Goal: Information Seeking & Learning: Learn about a topic

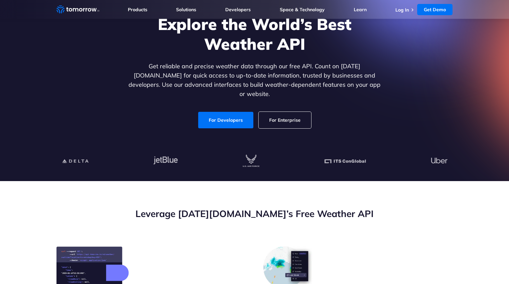
click at [294, 115] on link "For Enterprise" at bounding box center [285, 120] width 53 height 17
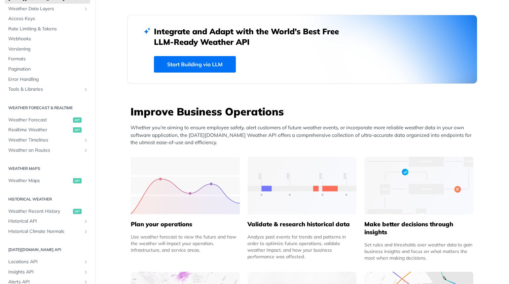
scroll to position [172, 0]
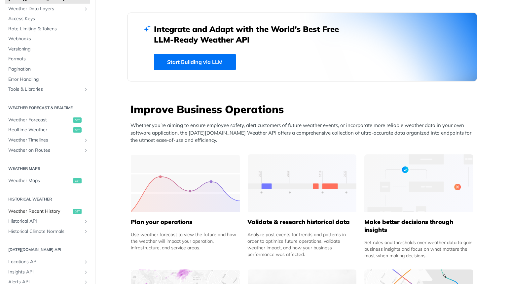
click at [26, 211] on span "Weather Recent History" at bounding box center [39, 211] width 63 height 7
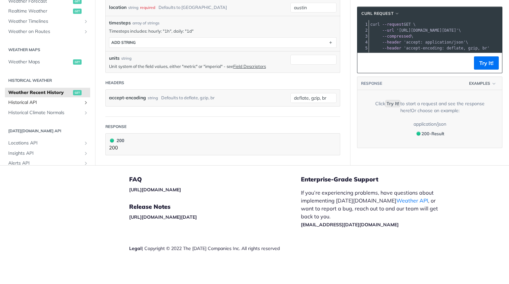
scroll to position [172, 0]
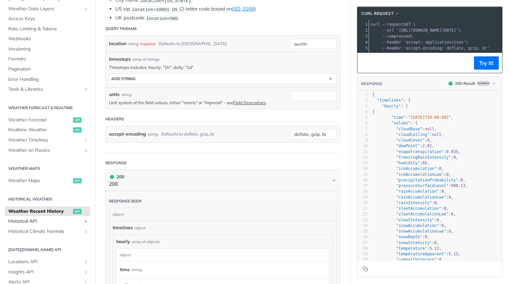
click at [24, 223] on span "Historical API" at bounding box center [44, 221] width 73 height 7
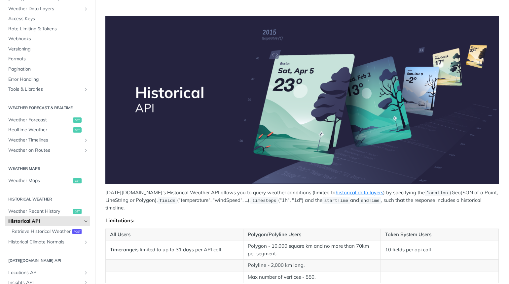
scroll to position [62, 0]
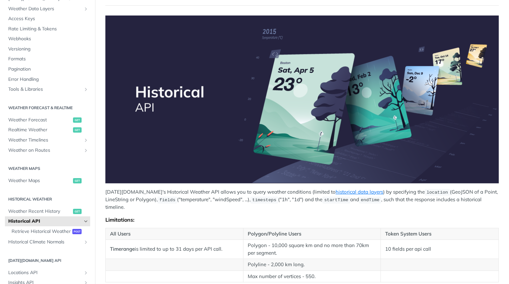
click at [252, 200] on span "timesteps" at bounding box center [264, 200] width 24 height 5
click at [336, 192] on link "historical data layers" at bounding box center [360, 192] width 48 height 6
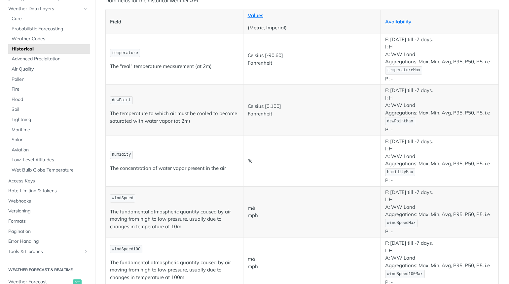
scroll to position [141, 0]
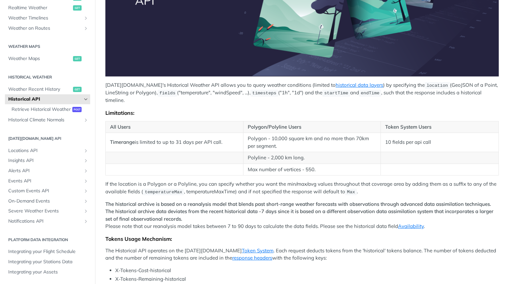
scroll to position [163, 0]
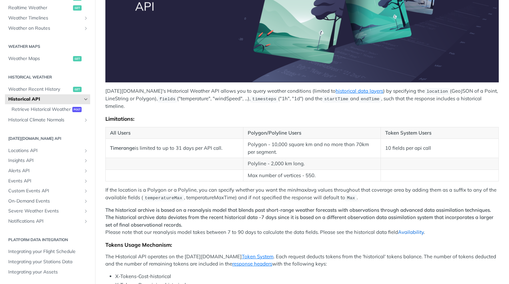
click at [409, 229] on link "Availability" at bounding box center [411, 232] width 26 height 6
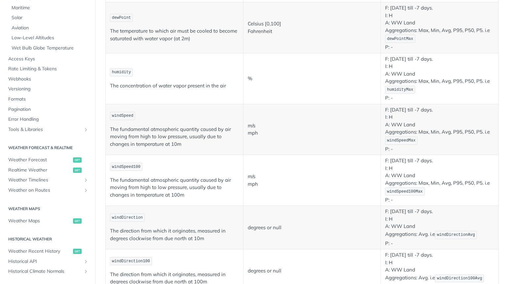
scroll to position [317, 0]
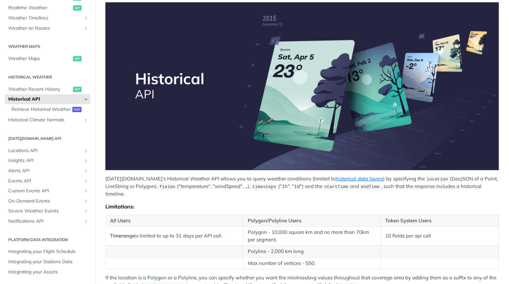
scroll to position [69, 0]
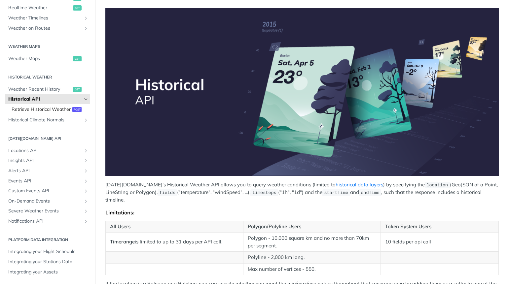
click at [56, 111] on span "Retrieve Historical Weather" at bounding box center [41, 109] width 59 height 7
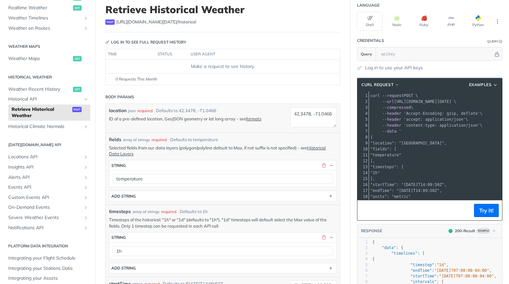
scroll to position [43, 0]
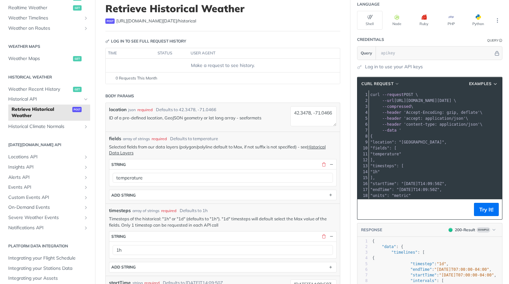
click at [258, 118] on link "formats" at bounding box center [253, 117] width 15 height 5
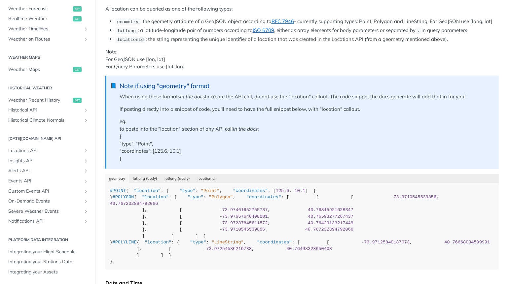
scroll to position [117, 0]
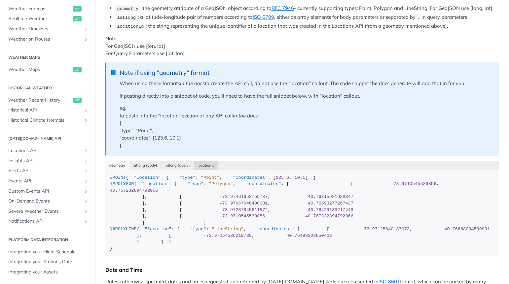
click at [206, 161] on button "locationId" at bounding box center [206, 165] width 25 height 9
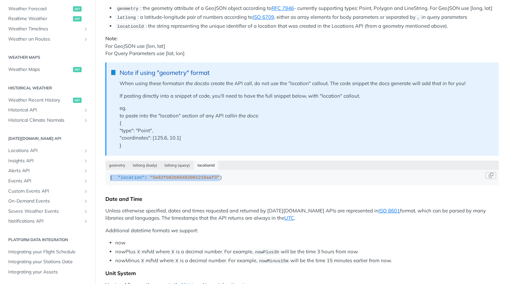
drag, startPoint x: 224, startPoint y: 176, endPoint x: 109, endPoint y: 171, distance: 114.7
click at [109, 171] on code "{ "location" : "5e82fb82b66492001218aaf3" }" at bounding box center [301, 178] width 393 height 16
click at [150, 213] on p "Unless otherwise specified, dates and times requested and returned by [DATE][DO…" at bounding box center [301, 214] width 393 height 15
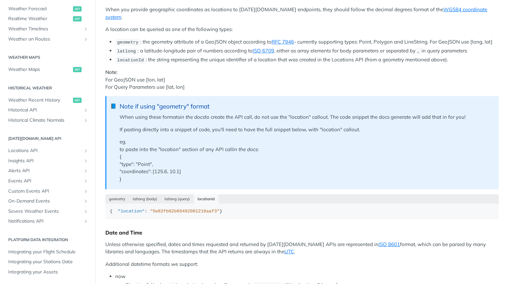
scroll to position [0, 0]
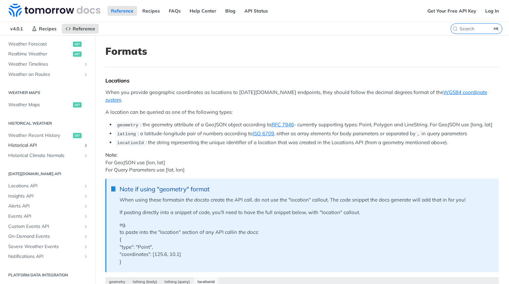
click at [40, 145] on span "Historical API" at bounding box center [44, 145] width 73 height 7
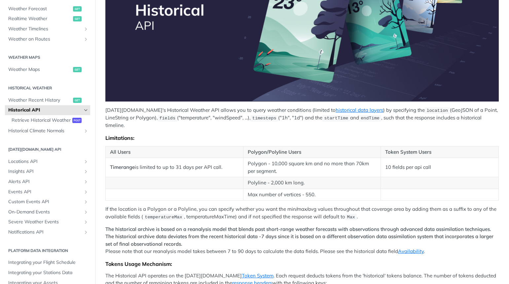
scroll to position [143, 0]
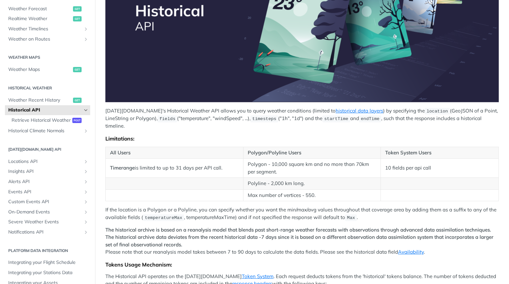
click at [236, 228] on strong "The historical archive is based on a reanalysis model that blends past short-ra…" at bounding box center [299, 237] width 388 height 21
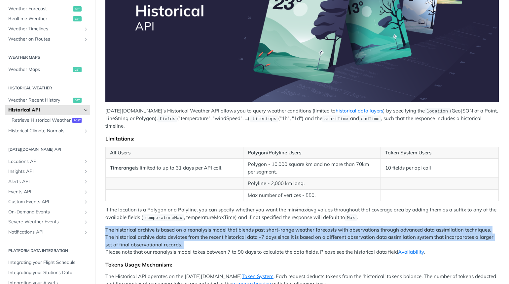
click at [236, 228] on strong "The historical archive is based on a reanalysis model that blends past short-ra…" at bounding box center [299, 237] width 388 height 21
click at [235, 230] on strong "The historical archive is based on a reanalysis model that blends past short-ra…" at bounding box center [299, 237] width 388 height 21
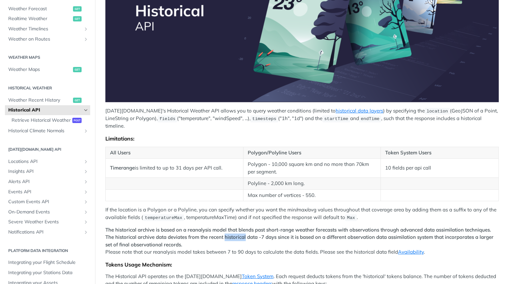
click at [235, 230] on strong "The historical archive is based on a reanalysis model that blends past short-ra…" at bounding box center [299, 237] width 388 height 21
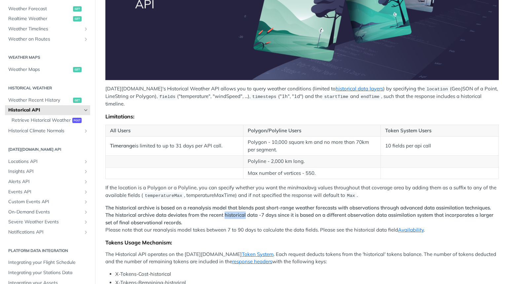
scroll to position [169, 0]
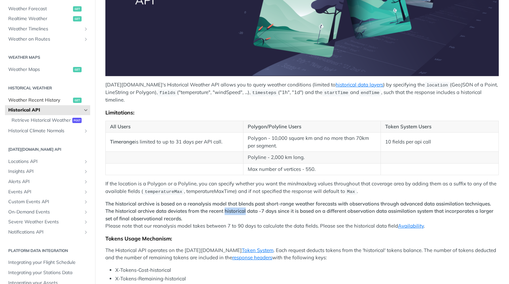
click at [53, 101] on span "Weather Recent History" at bounding box center [39, 100] width 63 height 7
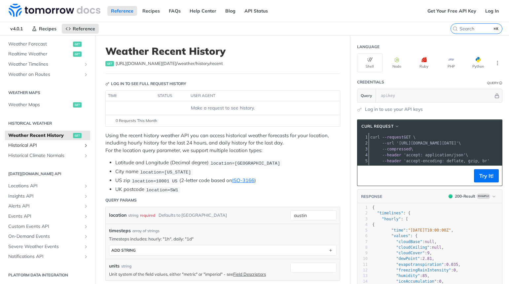
click at [32, 146] on span "Historical API" at bounding box center [44, 145] width 73 height 7
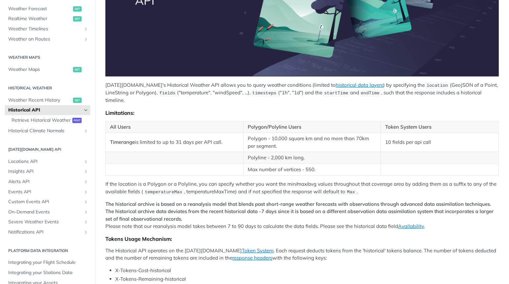
scroll to position [170, 0]
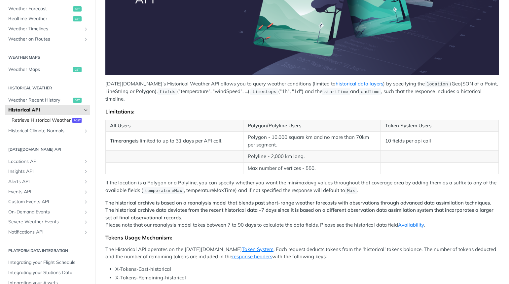
click at [38, 122] on span "Retrieve Historical Weather" at bounding box center [41, 120] width 59 height 7
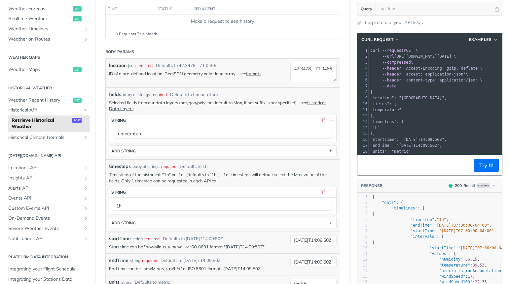
scroll to position [84, 0]
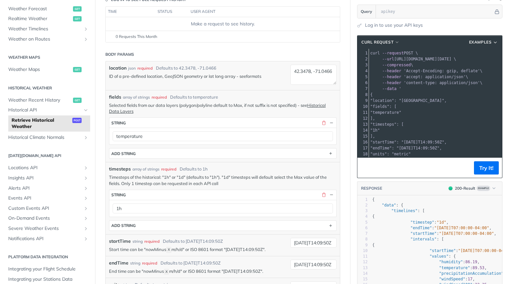
click at [256, 77] on link "formats" at bounding box center [253, 76] width 15 height 5
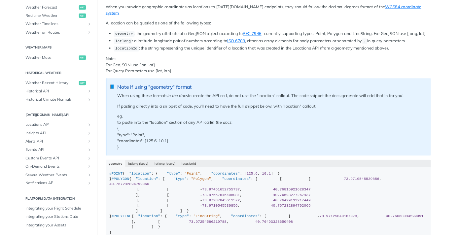
scroll to position [76, 0]
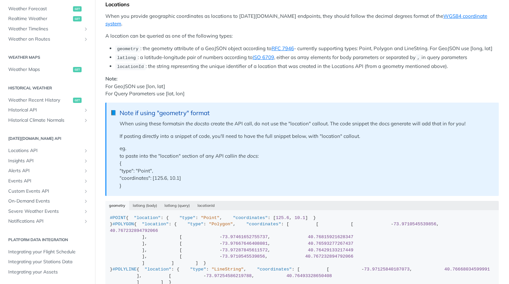
click at [218, 75] on p "Note: For GeoJSON use [lon, lat] For Query Parameters use [lat, lon]" at bounding box center [301, 86] width 393 height 22
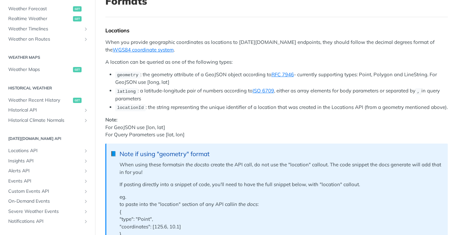
scroll to position [50, 0]
click at [34, 109] on span "Historical API" at bounding box center [44, 110] width 73 height 7
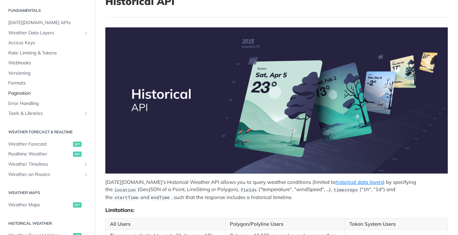
scroll to position [14, 0]
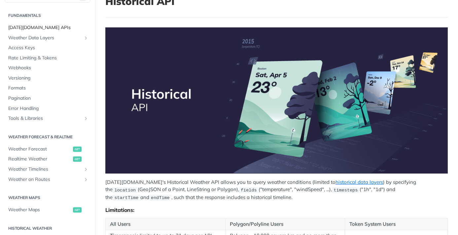
click at [49, 26] on span "[DATE][DOMAIN_NAME] APIs" at bounding box center [48, 27] width 80 height 7
